Goal: Task Accomplishment & Management: Use online tool/utility

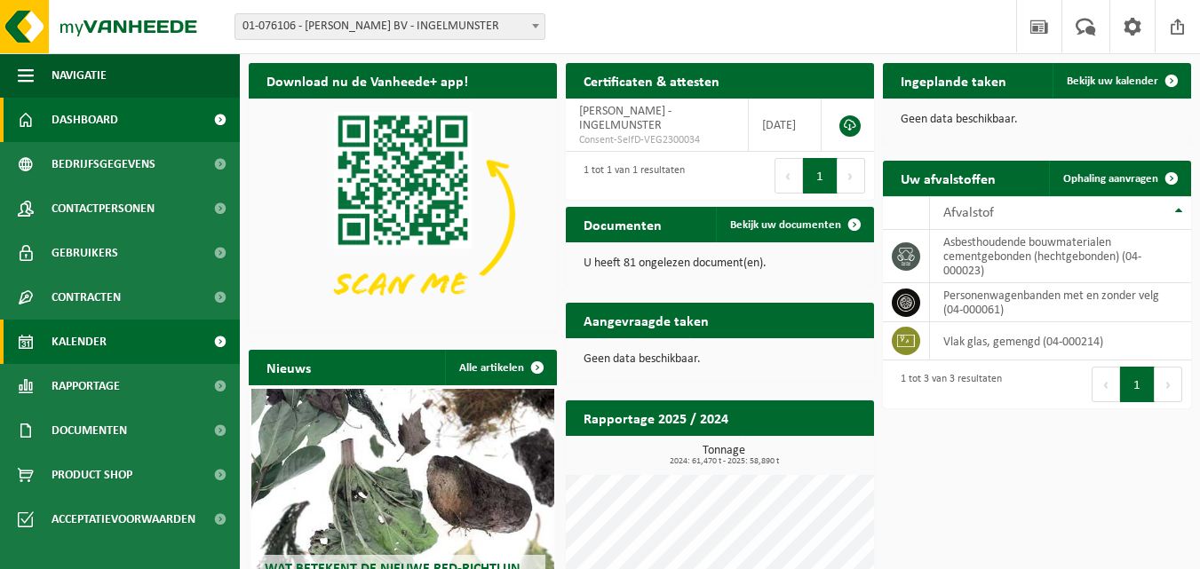
click at [60, 337] on span "Kalender" at bounding box center [78, 342] width 55 height 44
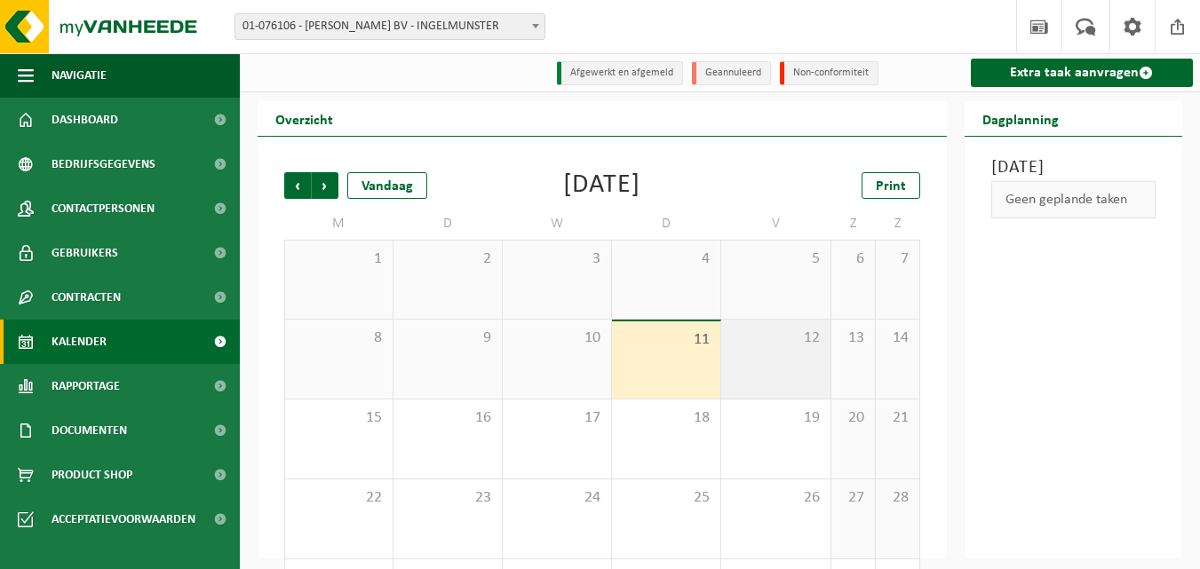
click at [804, 351] on div "12" at bounding box center [775, 359] width 108 height 79
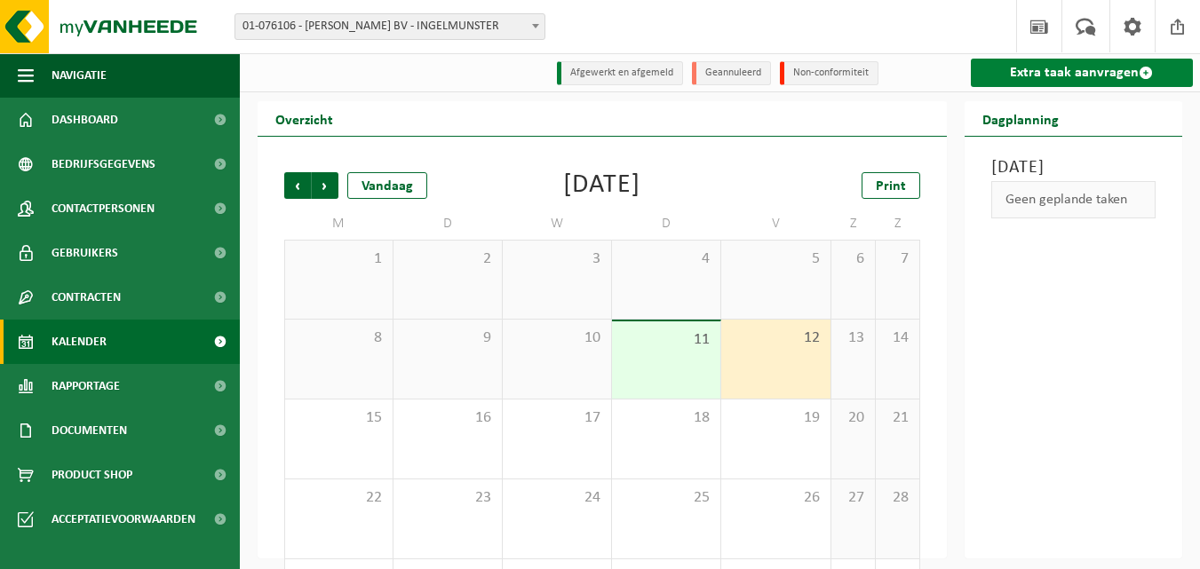
click at [1058, 68] on link "Extra taak aanvragen" at bounding box center [1081, 73] width 222 height 28
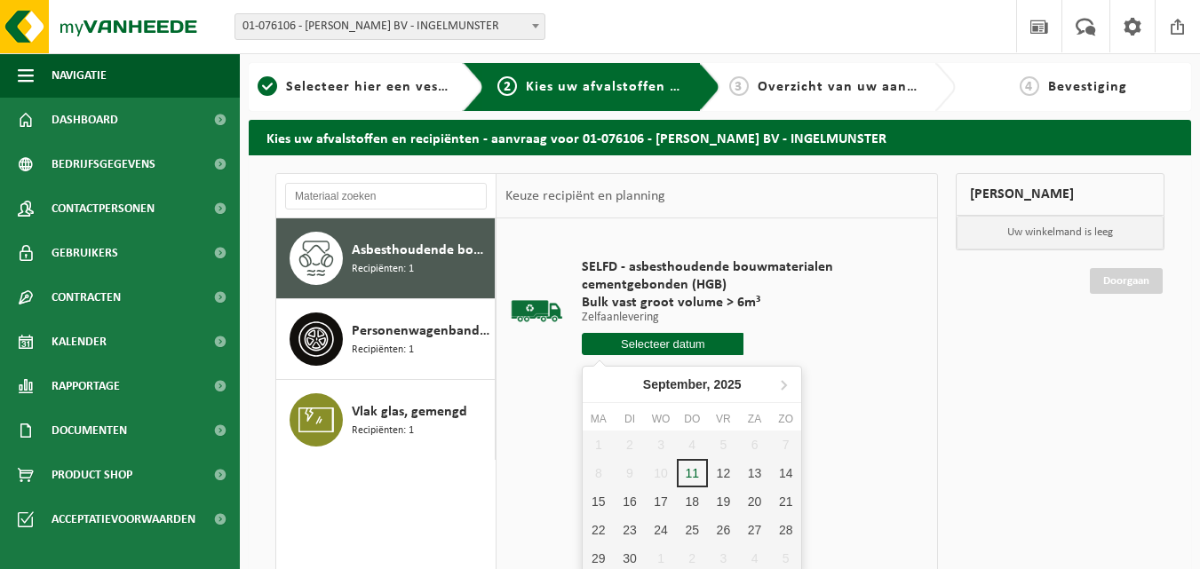
click at [640, 337] on input "text" at bounding box center [663, 344] width 162 height 22
click at [726, 469] on div "12" at bounding box center [723, 473] width 31 height 28
type input "Van 2025-09-12"
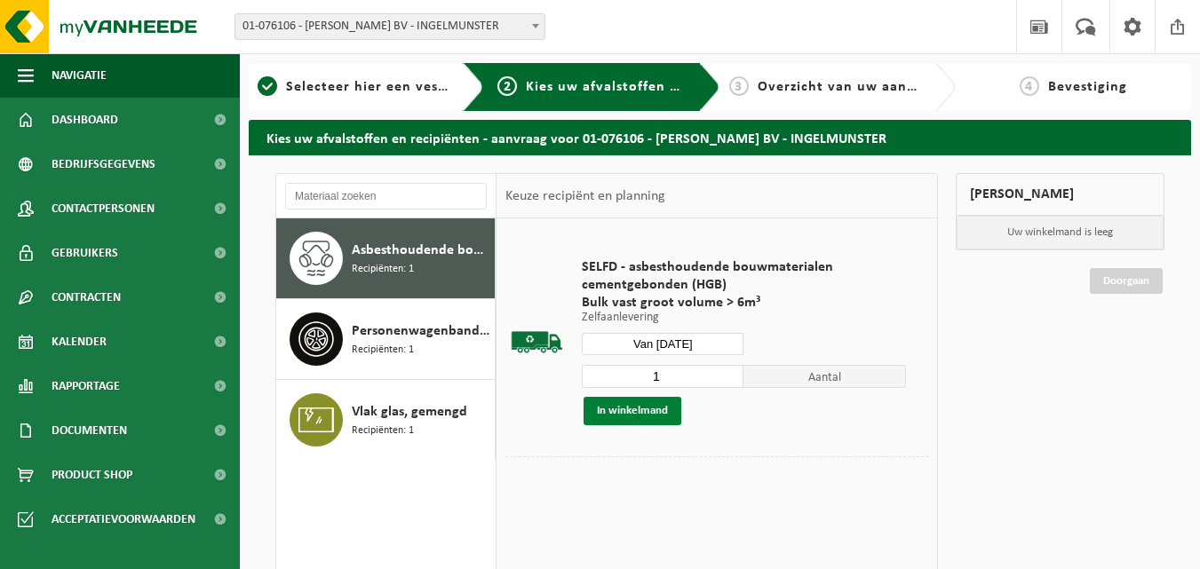
click at [633, 409] on button "In winkelmand" at bounding box center [632, 411] width 98 height 28
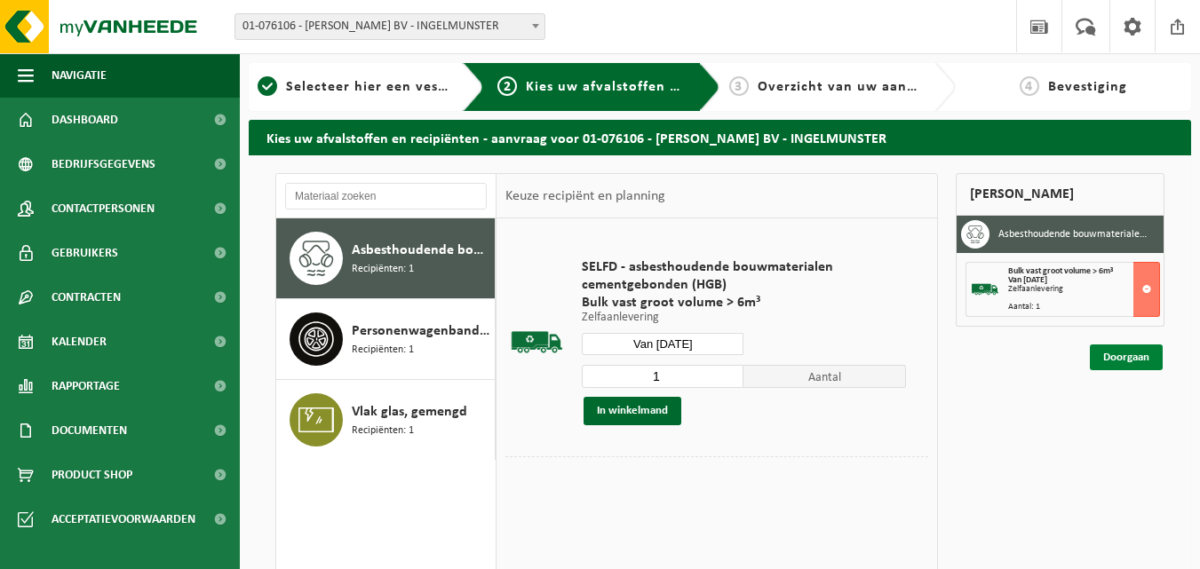
click at [1110, 354] on link "Doorgaan" at bounding box center [1125, 358] width 73 height 26
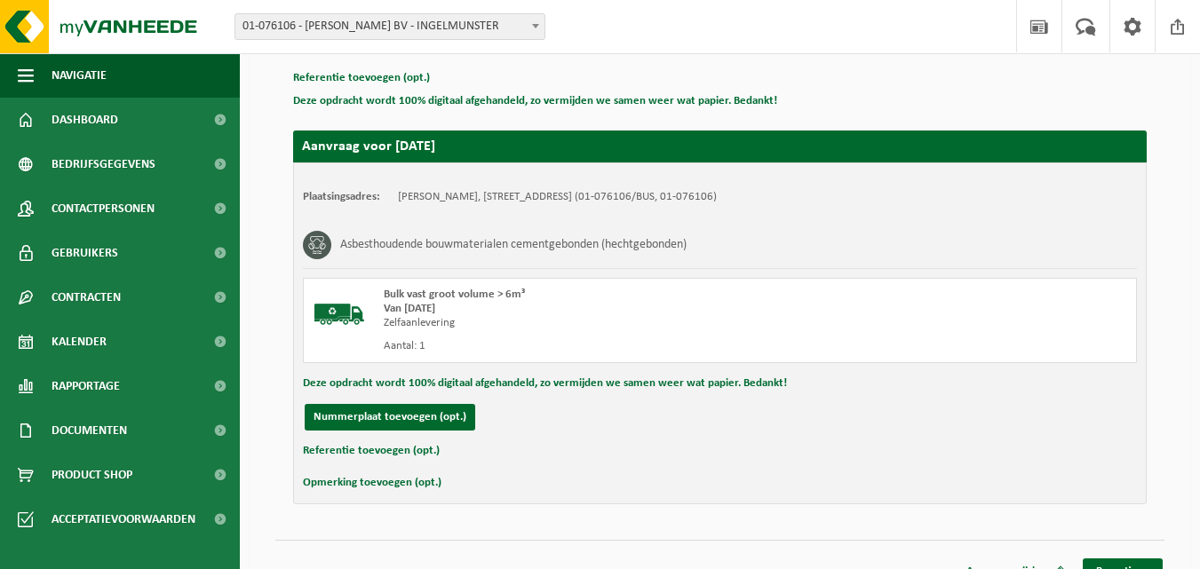
scroll to position [283, 0]
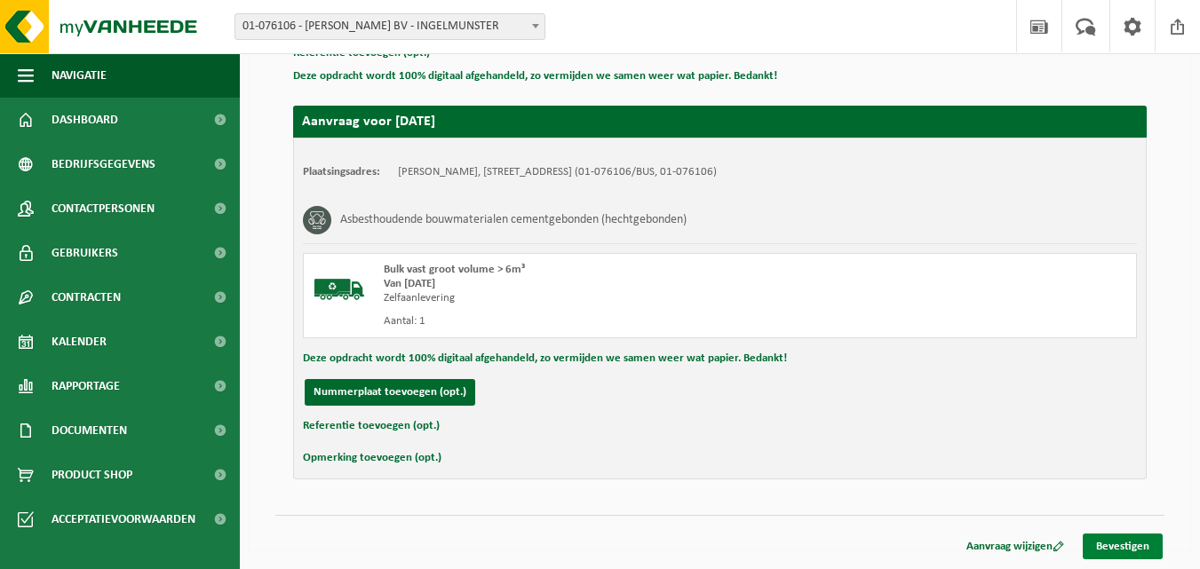
click at [1118, 543] on link "Bevestigen" at bounding box center [1122, 547] width 80 height 26
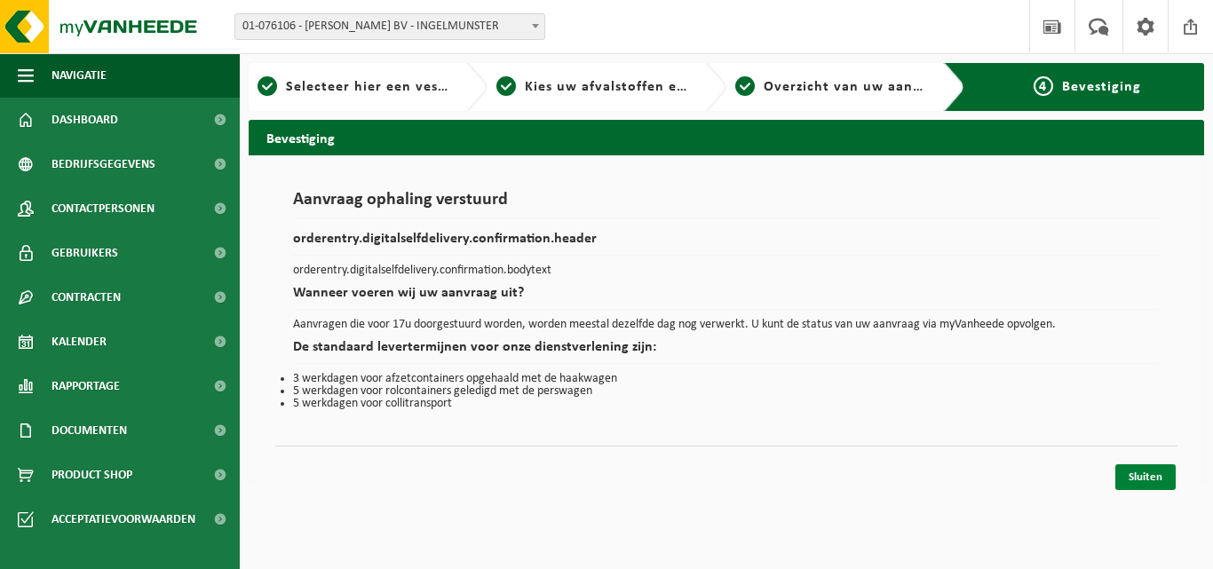
click at [1150, 472] on link "Sluiten" at bounding box center [1145, 477] width 60 height 26
